Goal: Task Accomplishment & Management: Manage account settings

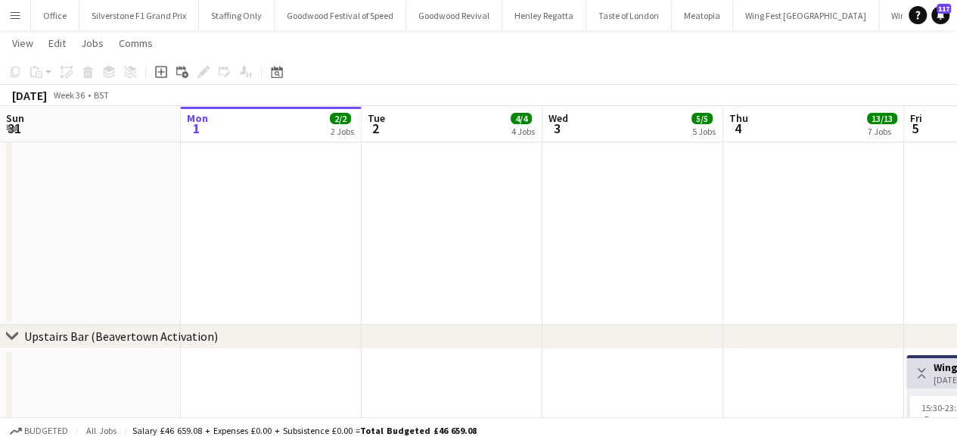
scroll to position [0, 557]
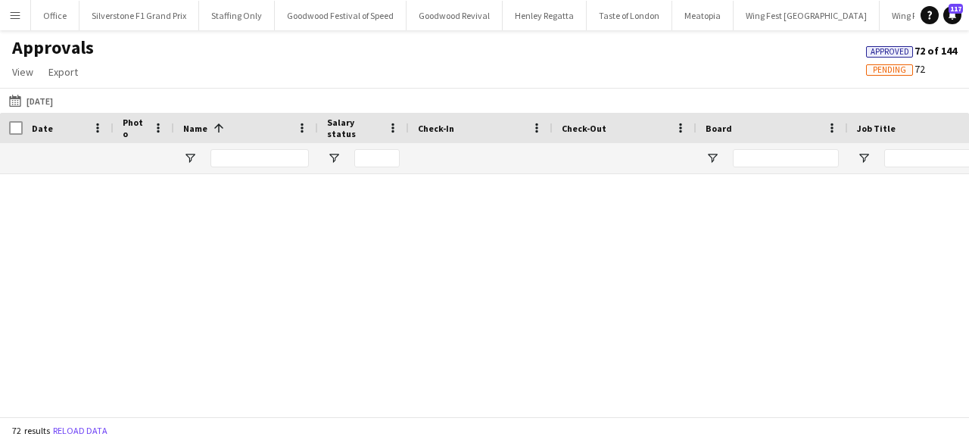
scroll to position [2820, 0]
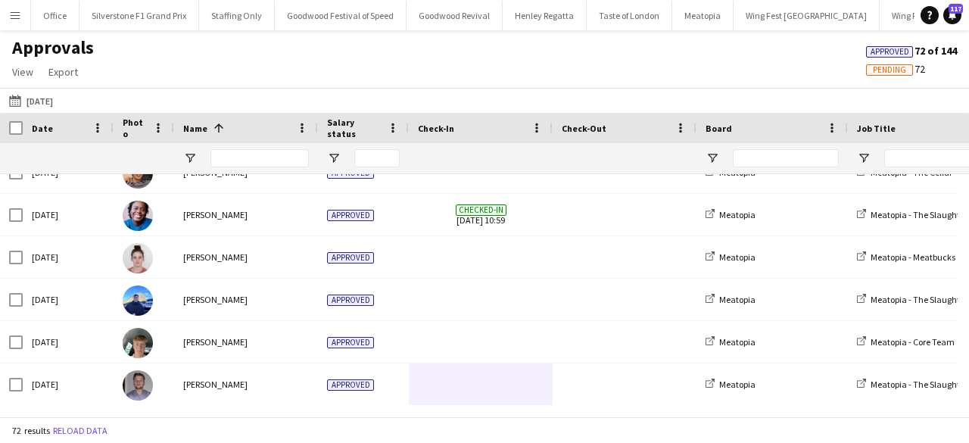
click at [15, 16] on app-icon "Menu" at bounding box center [15, 15] width 12 height 12
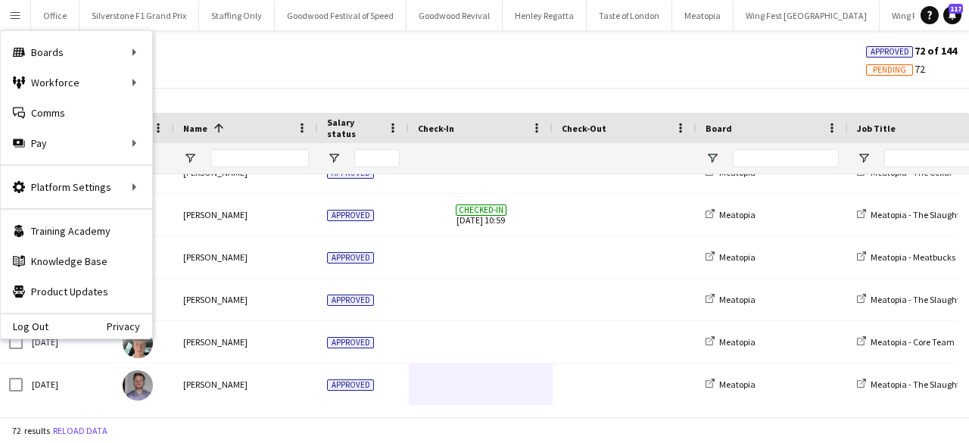
click at [230, 71] on div "Approvals View Customise view Customise filters Reset Filters Reset View Reset …" at bounding box center [484, 61] width 969 height 51
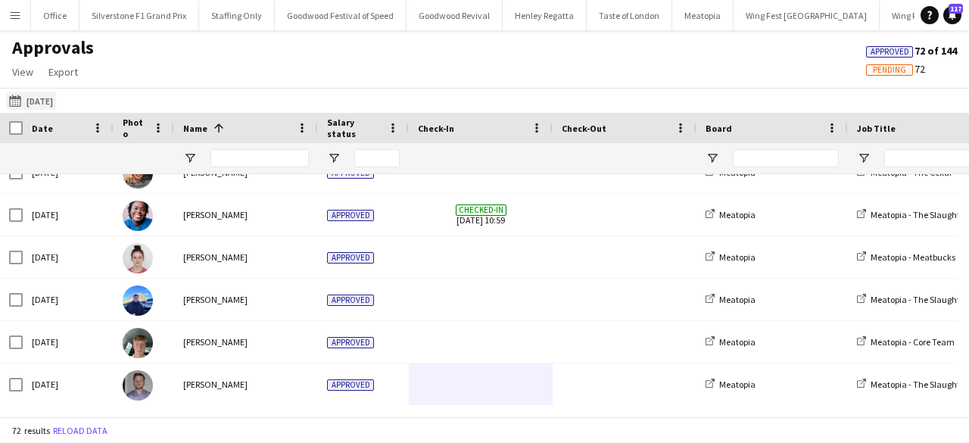
click at [36, 103] on button "04-08-2025 to 10-08-2025 Yesterday" at bounding box center [31, 101] width 50 height 18
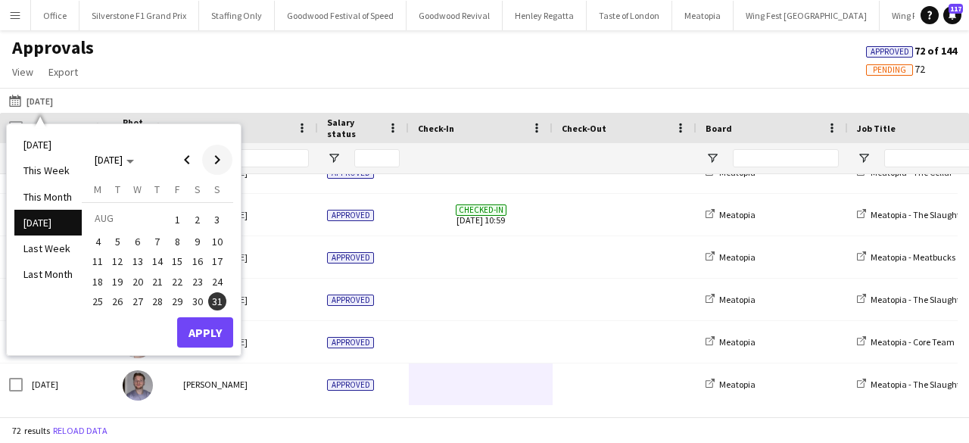
click at [223, 159] on span "Next month" at bounding box center [217, 160] width 30 height 30
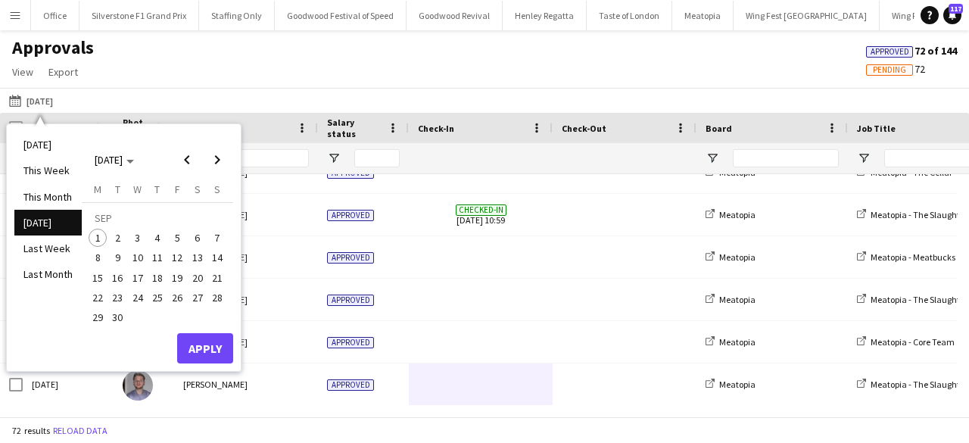
click at [176, 232] on span "5" at bounding box center [177, 238] width 18 height 18
click at [215, 239] on span "7" at bounding box center [217, 238] width 18 height 18
click at [209, 350] on button "Apply" at bounding box center [205, 348] width 56 height 30
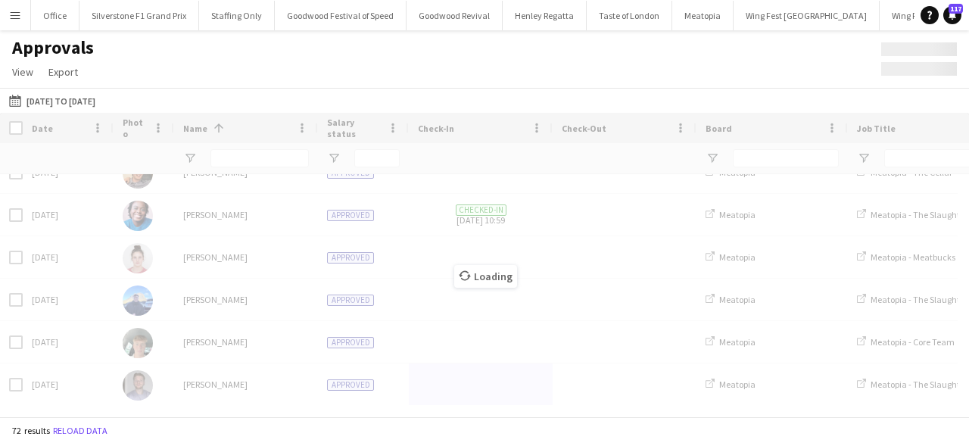
scroll to position [0, 0]
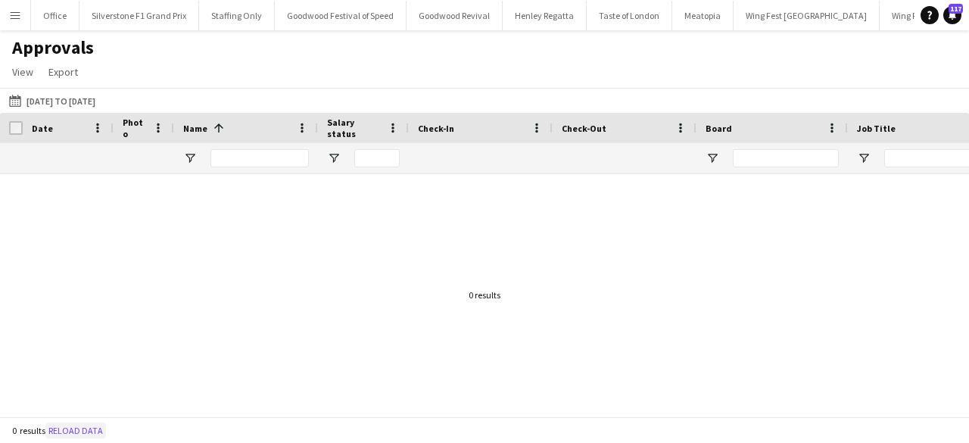
click at [70, 438] on button "Reload data" at bounding box center [75, 430] width 61 height 17
click at [69, 76] on span "Export" at bounding box center [63, 72] width 30 height 14
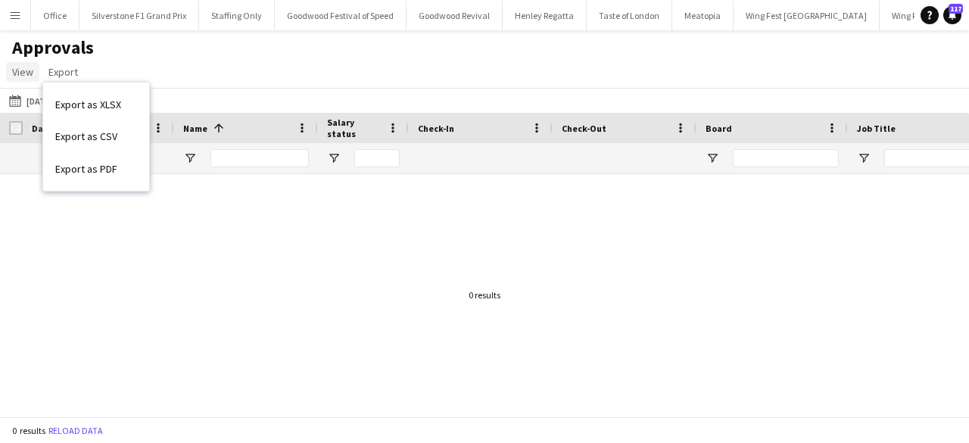
click at [23, 69] on span "View" at bounding box center [22, 72] width 21 height 14
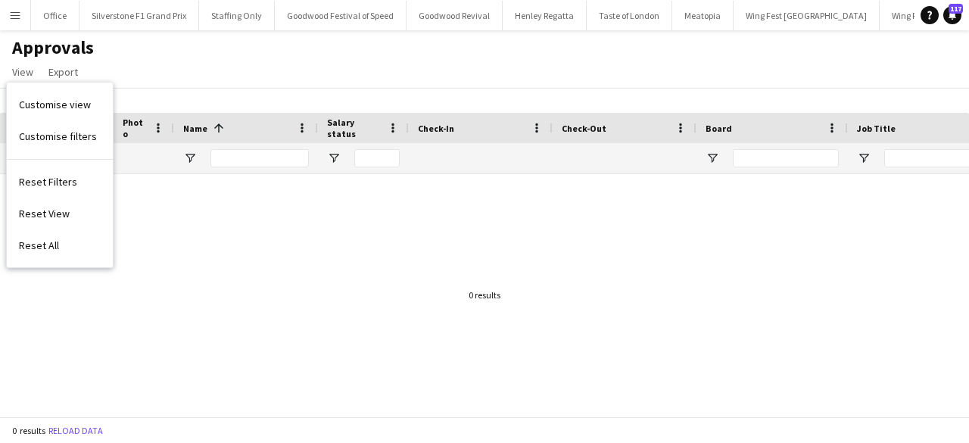
click at [176, 69] on div "Approvals View Customise view Customise filters Reset Filters Reset View Reset …" at bounding box center [484, 61] width 969 height 51
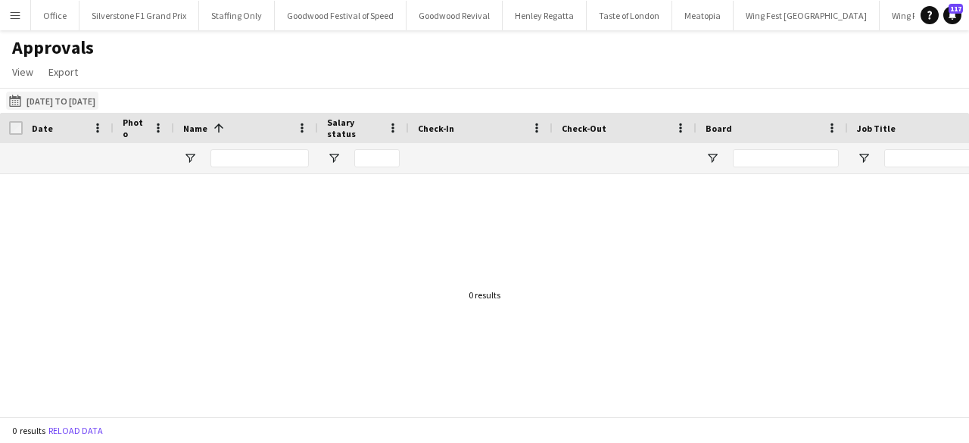
click at [59, 104] on button "[DATE] to [DATE] [DATE] to [DATE]" at bounding box center [52, 101] width 92 height 18
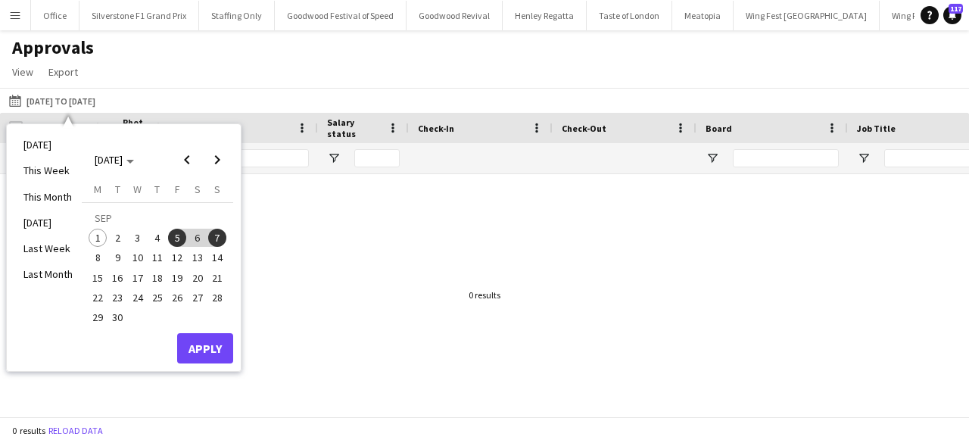
click at [158, 237] on span "4" at bounding box center [157, 238] width 18 height 18
click at [217, 246] on button "7" at bounding box center [217, 238] width 20 height 20
click at [215, 360] on button "Apply" at bounding box center [205, 348] width 56 height 30
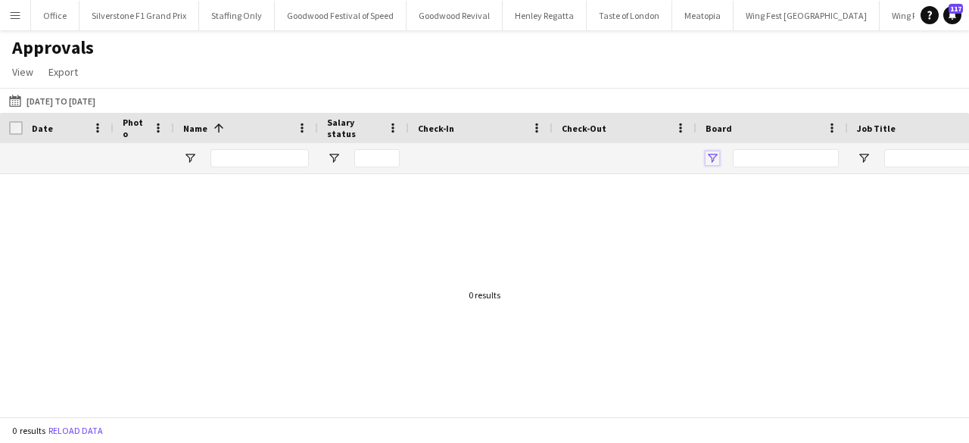
click at [711, 157] on span "Open Filter Menu" at bounding box center [712, 158] width 14 height 14
click at [623, 206] on div at bounding box center [484, 289] width 969 height 231
click at [785, 13] on button "Wing Fest Manchester Close" at bounding box center [806, 16] width 146 height 30
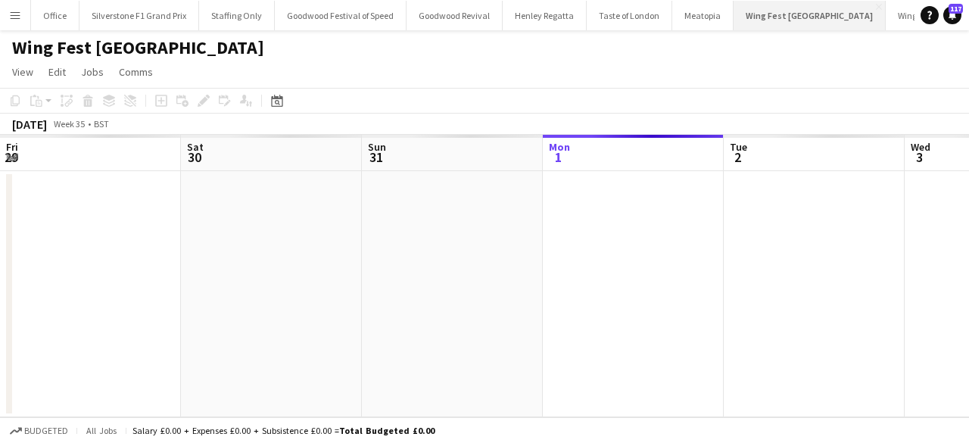
scroll to position [0, 362]
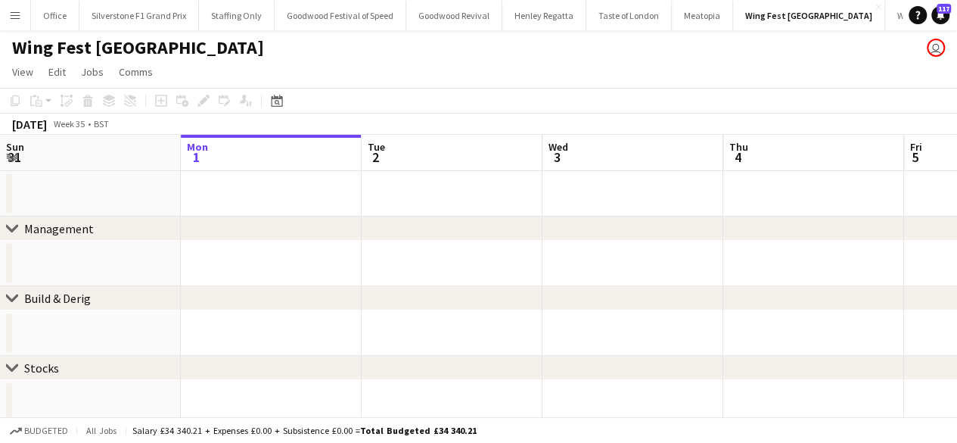
click at [16, 12] on app-icon "Menu" at bounding box center [15, 15] width 12 height 12
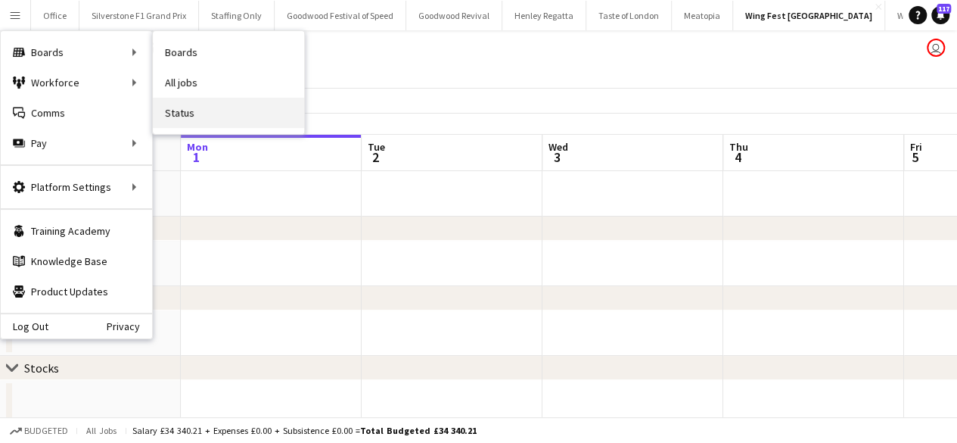
click at [189, 111] on link "Status" at bounding box center [228, 113] width 151 height 30
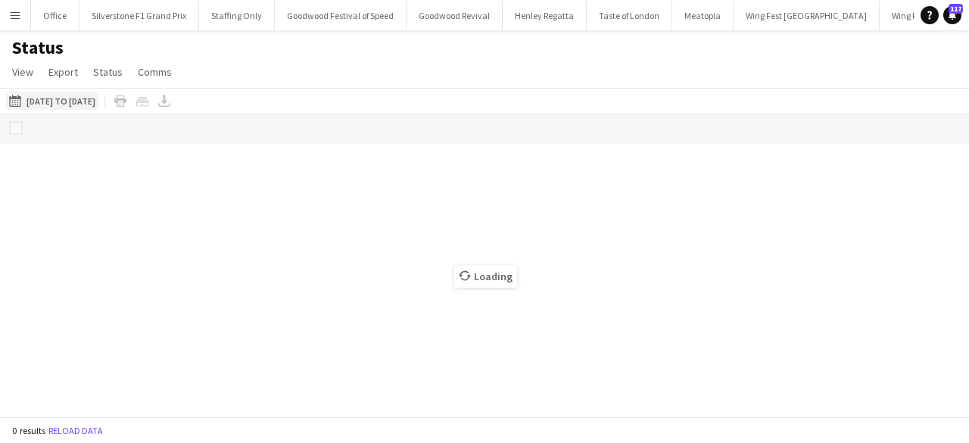
click at [98, 103] on button "[DATE] to [DATE] [DATE] to [DATE]" at bounding box center [52, 101] width 92 height 18
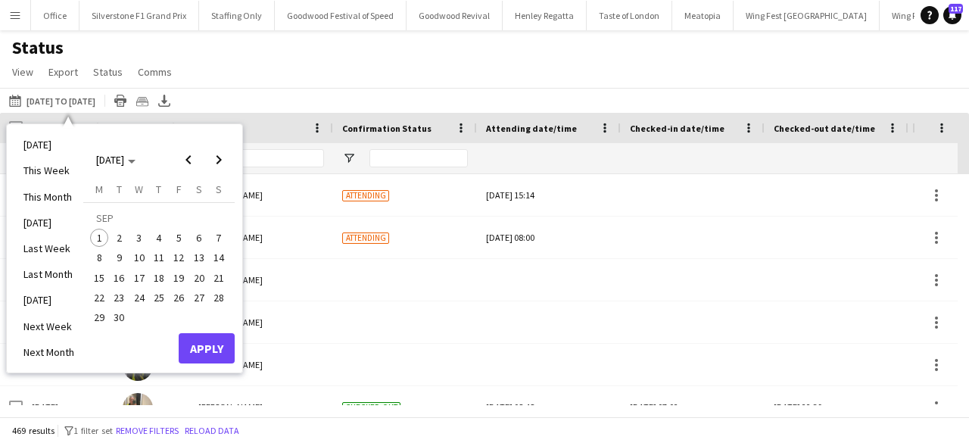
click at [175, 238] on span "5" at bounding box center [179, 238] width 18 height 18
click at [218, 236] on span "7" at bounding box center [219, 238] width 18 height 18
click at [218, 349] on button "Apply" at bounding box center [207, 348] width 56 height 30
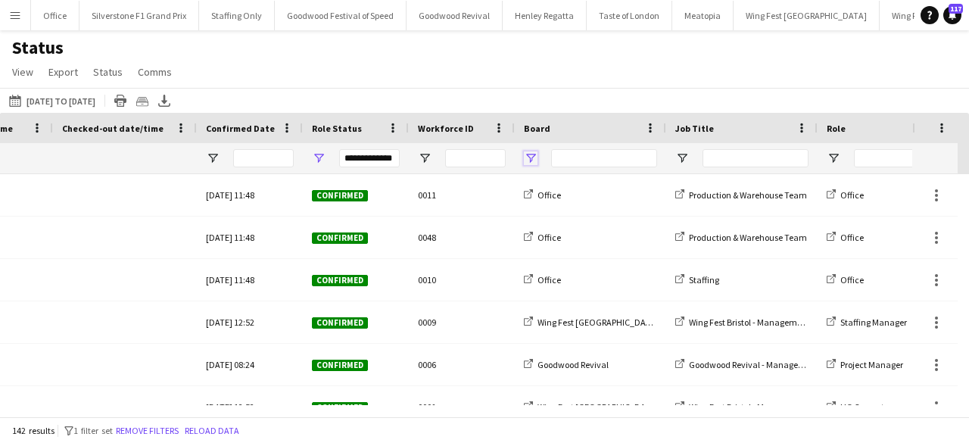
click at [530, 161] on span "Open Filter Menu" at bounding box center [531, 158] width 14 height 14
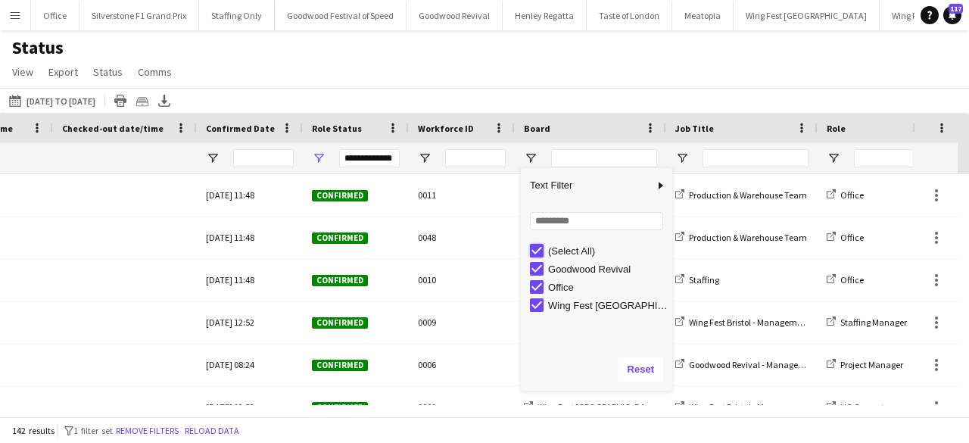
type input "***"
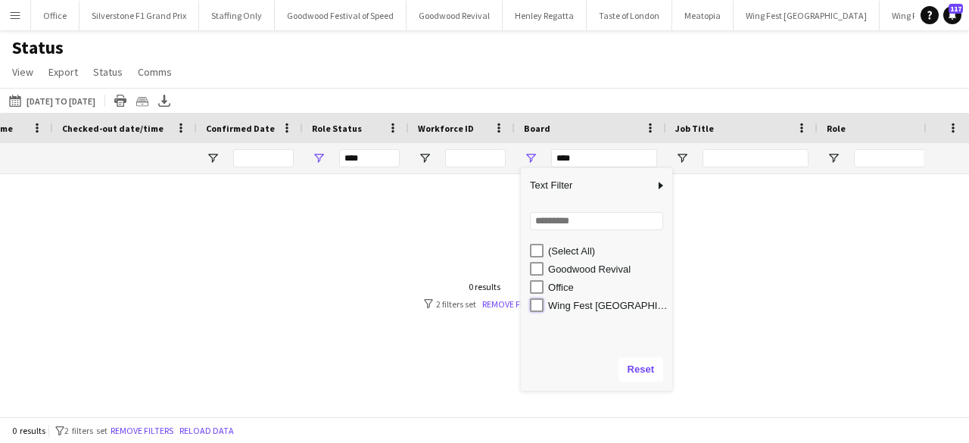
type input "**********"
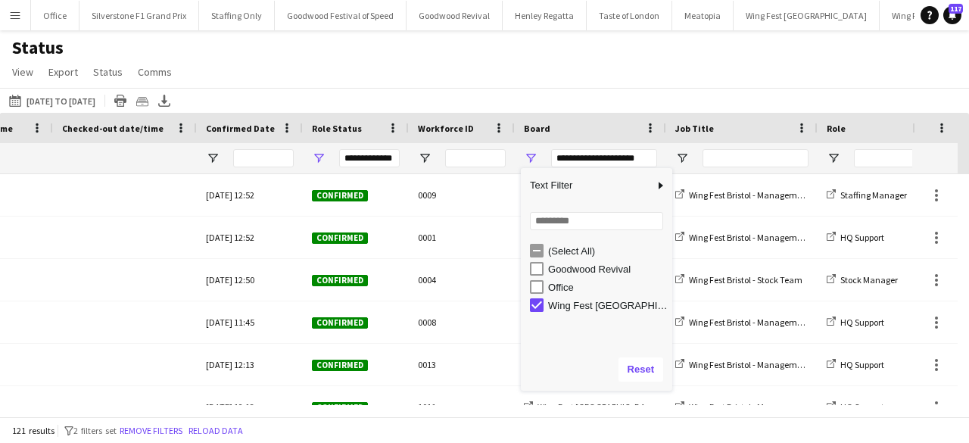
click at [435, 67] on div "Status View Views Default view New view Update view Delete view Edit name Custo…" at bounding box center [484, 61] width 969 height 51
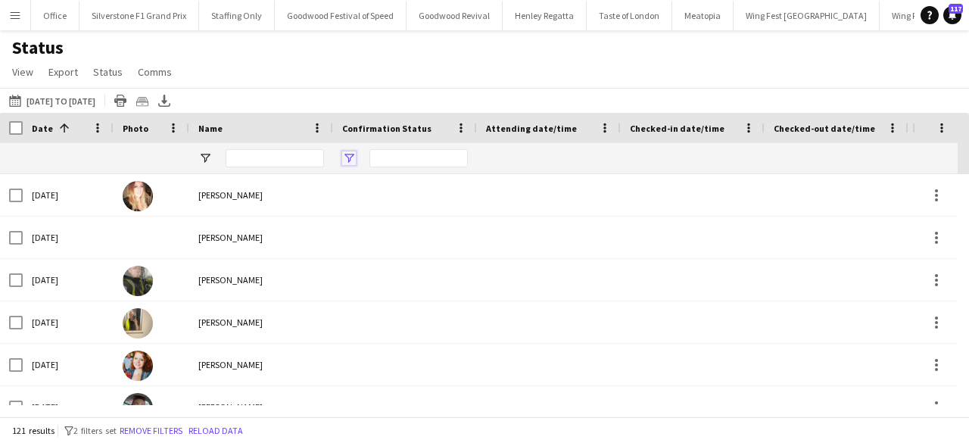
click at [351, 157] on span "Open Filter Menu" at bounding box center [349, 158] width 14 height 14
click at [432, 54] on div "Status View Views Default view New view Update view Delete view Edit name Custo…" at bounding box center [484, 61] width 969 height 51
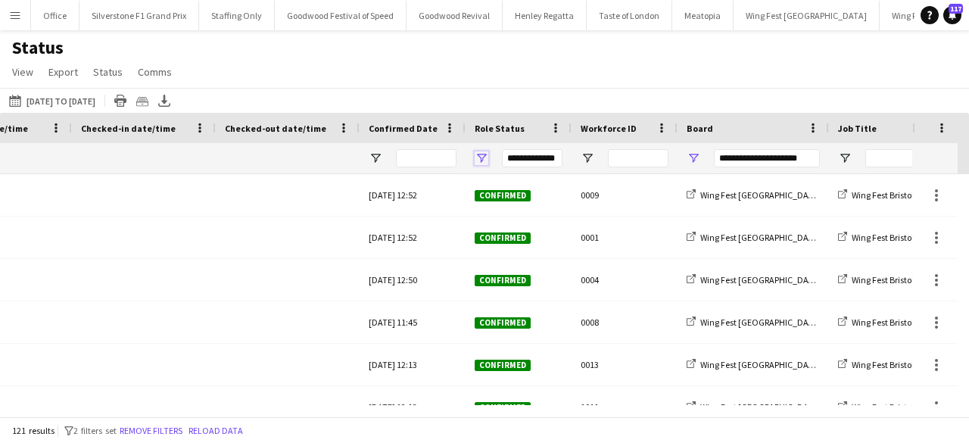
click at [481, 153] on span "Open Filter Menu" at bounding box center [481, 158] width 14 height 14
click at [542, 90] on div "[DATE] to [DATE] [DATE] to [DATE] [DATE] This Week This Month [DATE] Last Week …" at bounding box center [484, 100] width 969 height 25
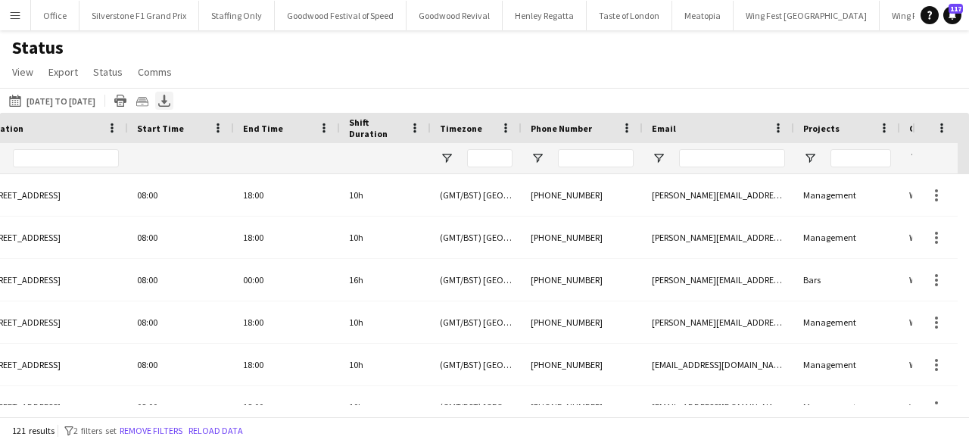
click at [170, 104] on icon "Export XLSX" at bounding box center [164, 101] width 12 height 12
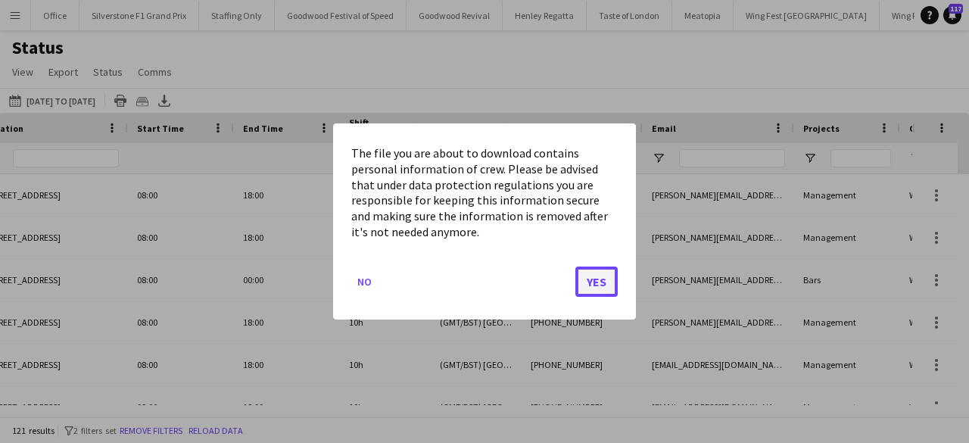
click at [598, 283] on button "Yes" at bounding box center [596, 281] width 42 height 30
